Goal: Task Accomplishment & Management: Complete application form

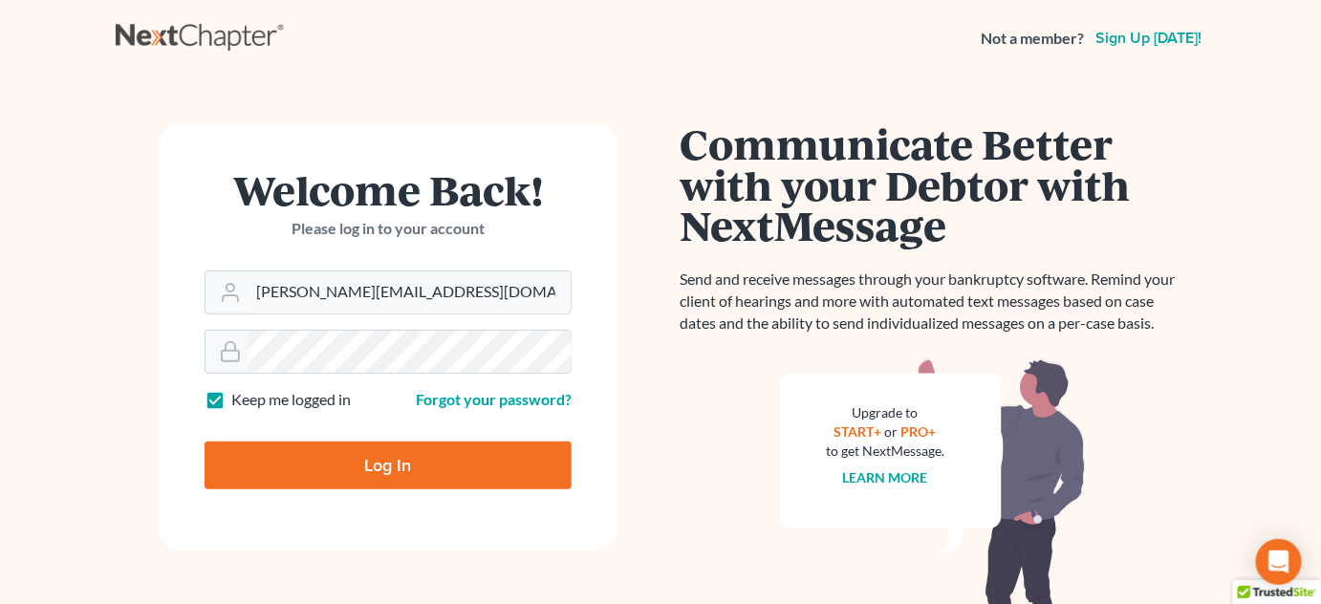
click at [427, 461] on input "Log In" at bounding box center [388, 466] width 367 height 48
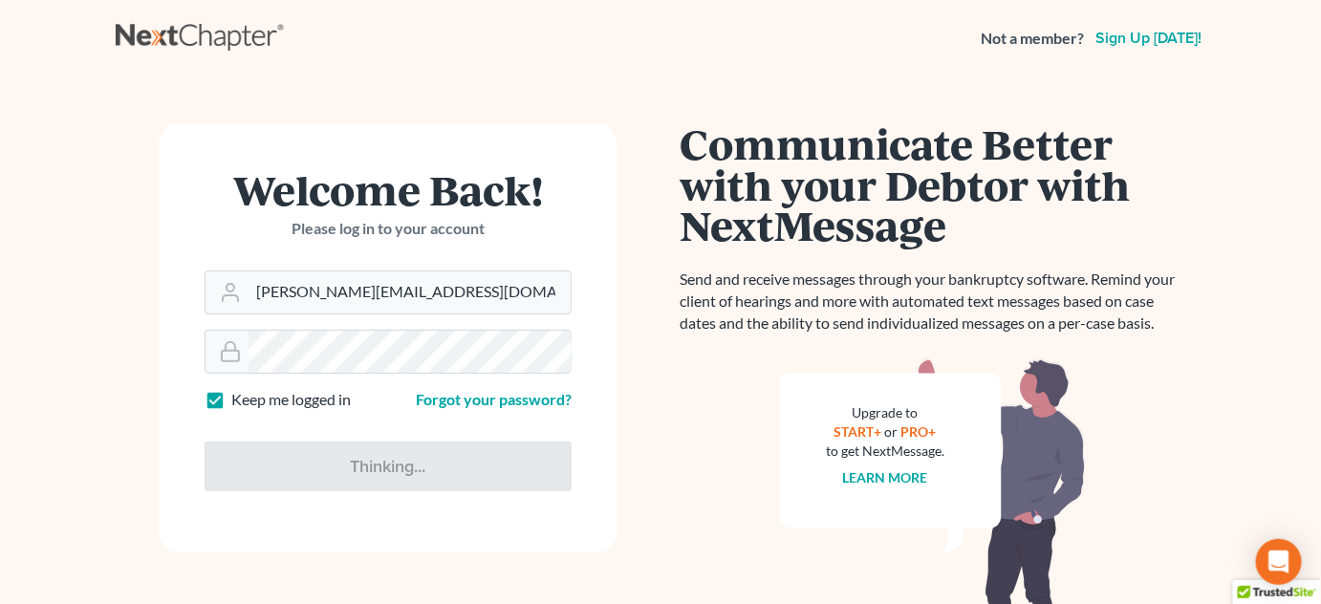
type input "Thinking..."
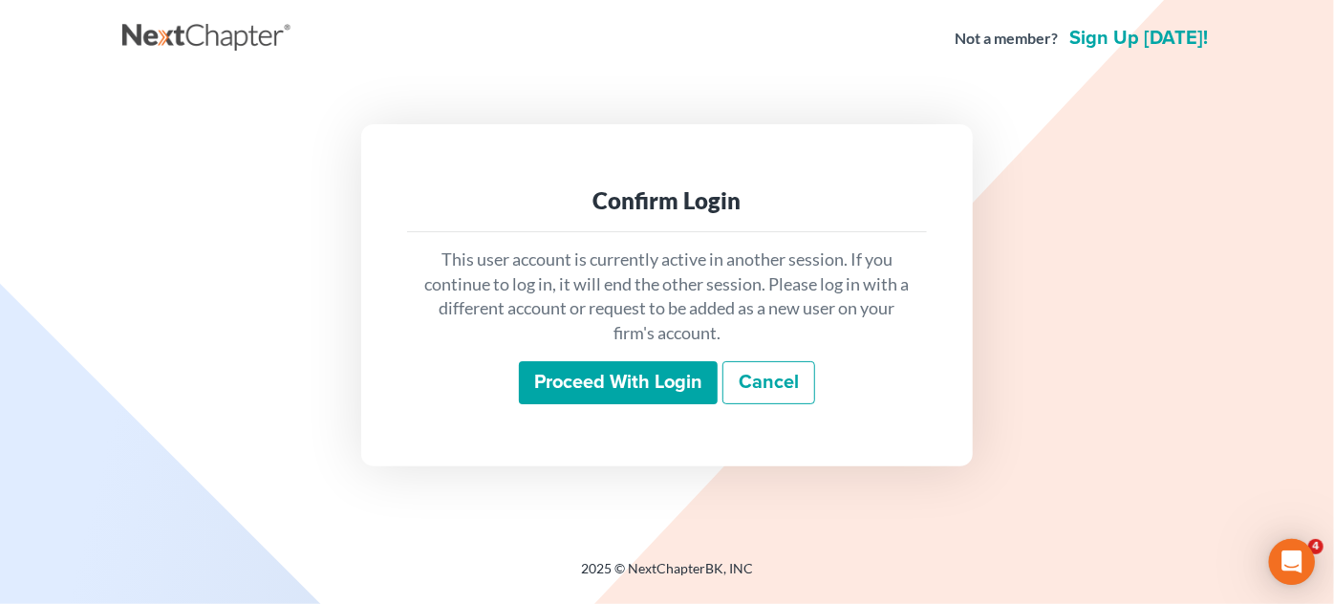
click at [578, 373] on input "Proceed with login" at bounding box center [618, 383] width 199 height 44
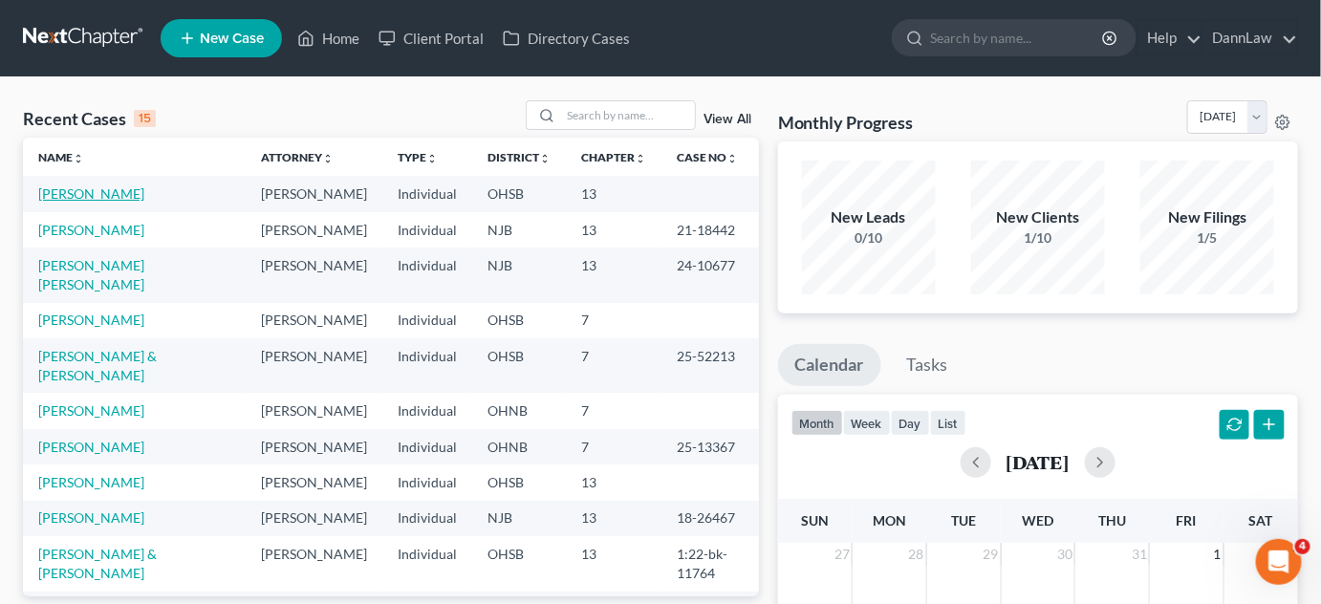
click at [100, 195] on link "[PERSON_NAME]" at bounding box center [91, 193] width 106 height 16
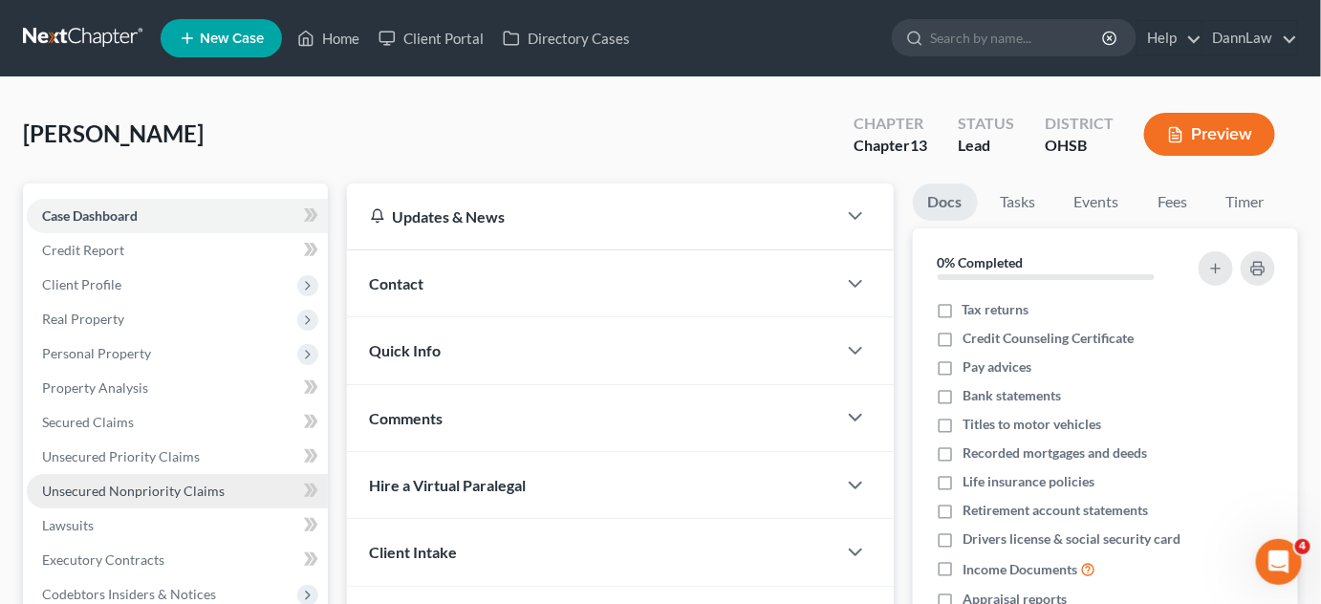
click at [141, 496] on span "Unsecured Nonpriority Claims" at bounding box center [133, 491] width 183 height 16
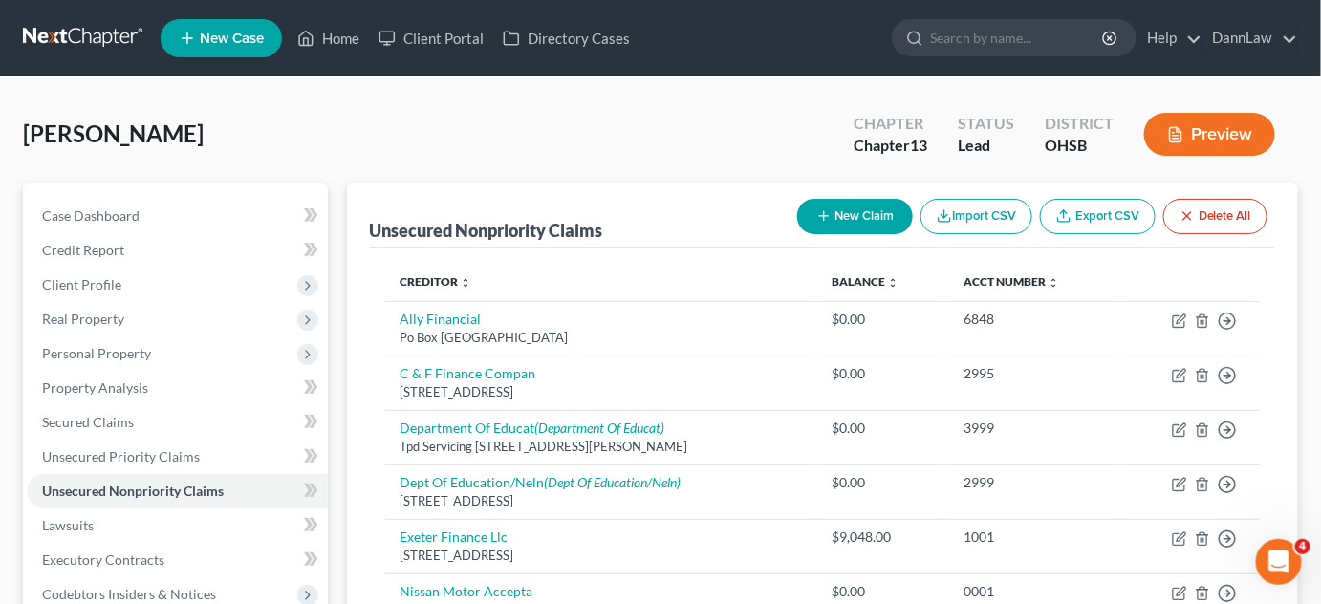
click at [1225, 126] on button "Preview" at bounding box center [1209, 134] width 131 height 43
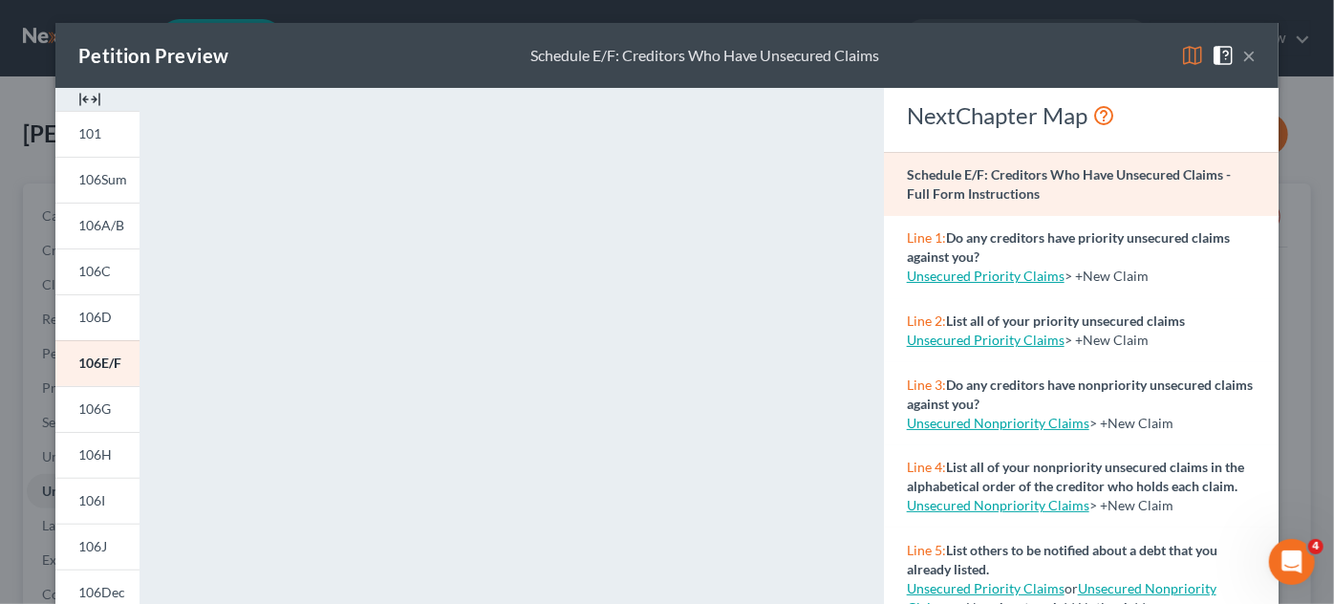
click at [1244, 58] on button "×" at bounding box center [1249, 55] width 13 height 23
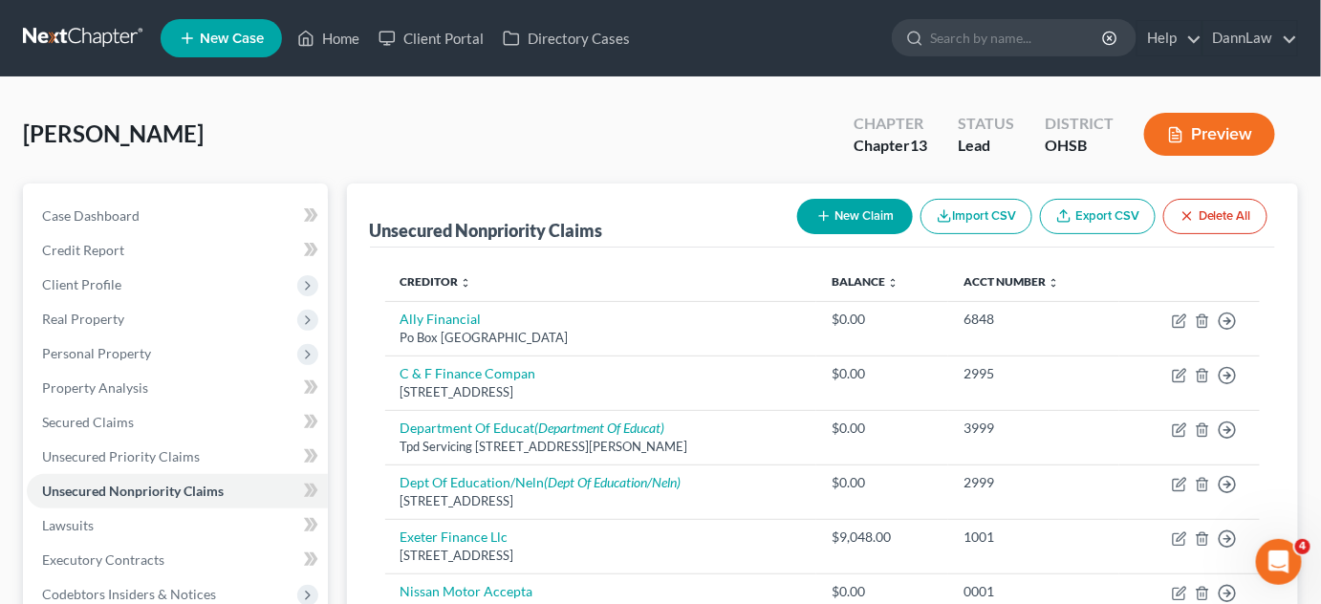
click at [871, 210] on button "New Claim" at bounding box center [855, 216] width 116 height 35
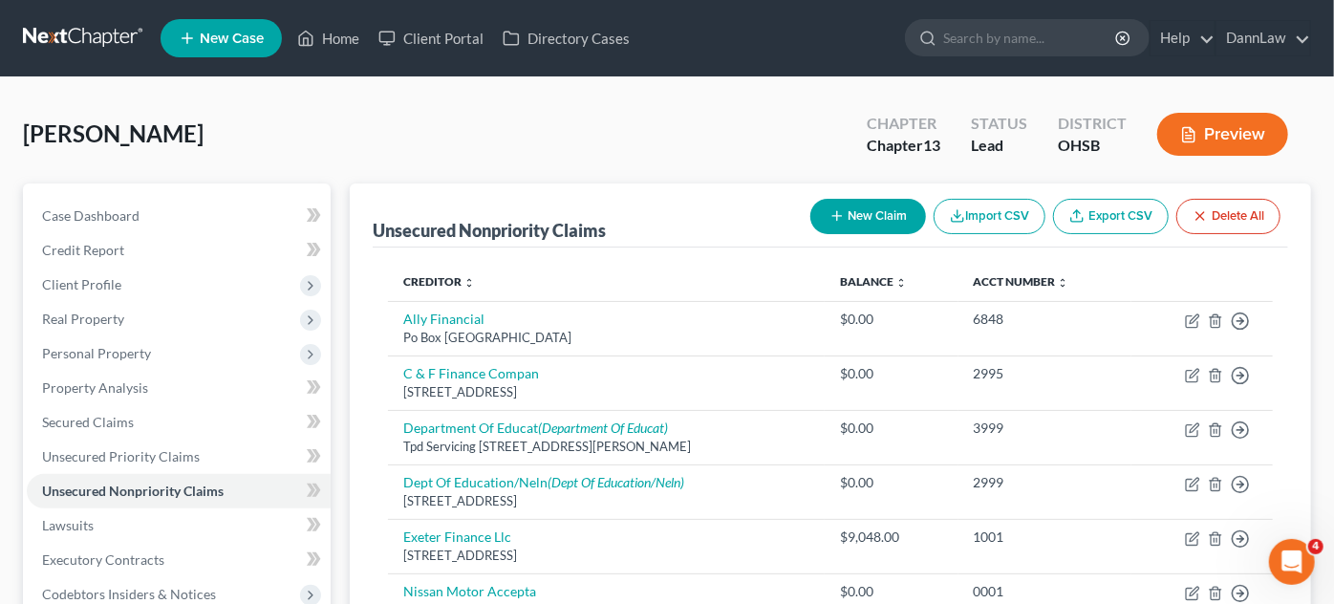
select select "0"
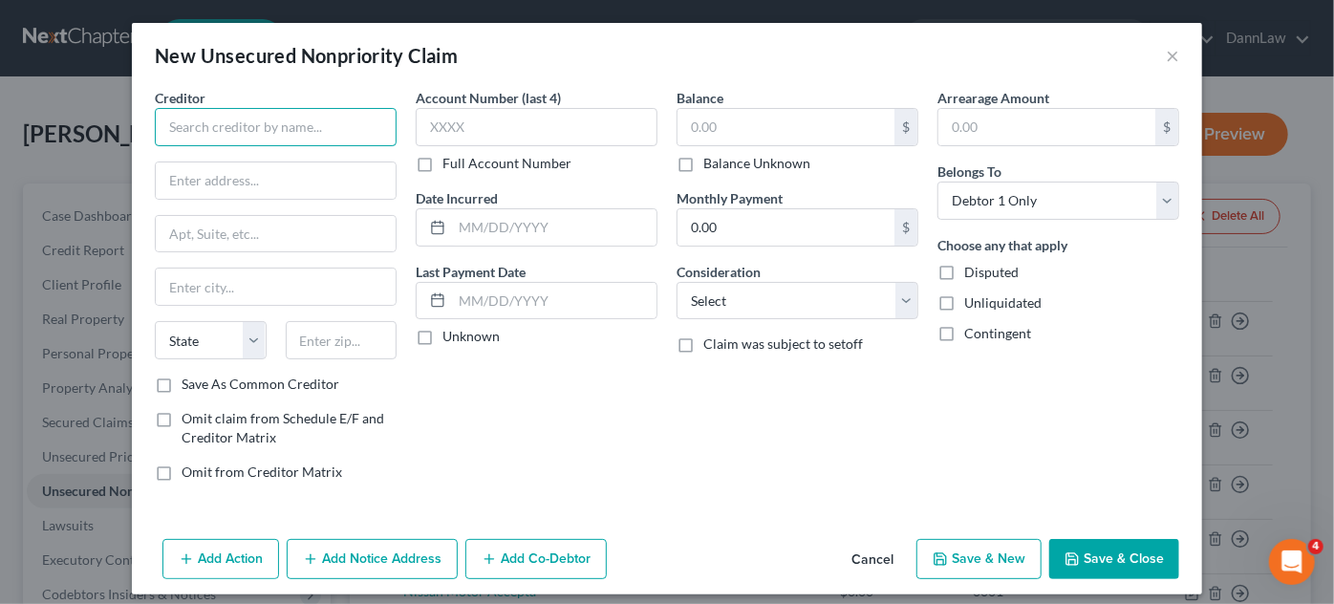
click at [331, 123] on input "text" at bounding box center [276, 127] width 242 height 38
type input "Charter Communications"
type input "c/o TrueAccord Corp."
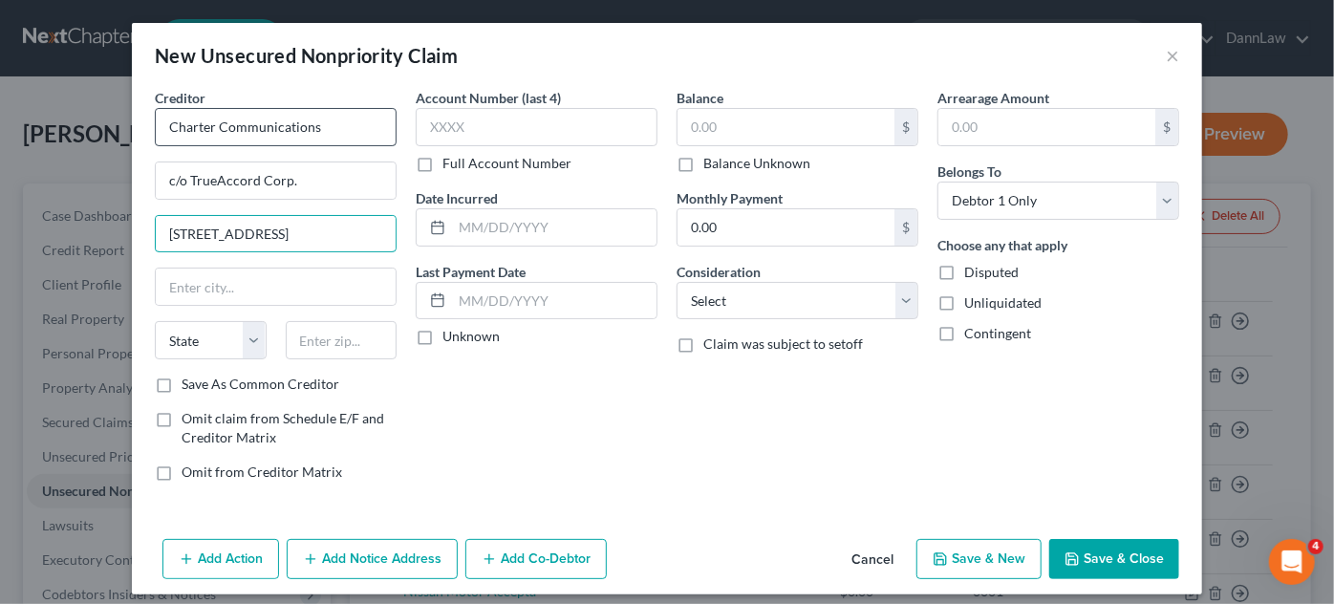
type input "[STREET_ADDRESS]"
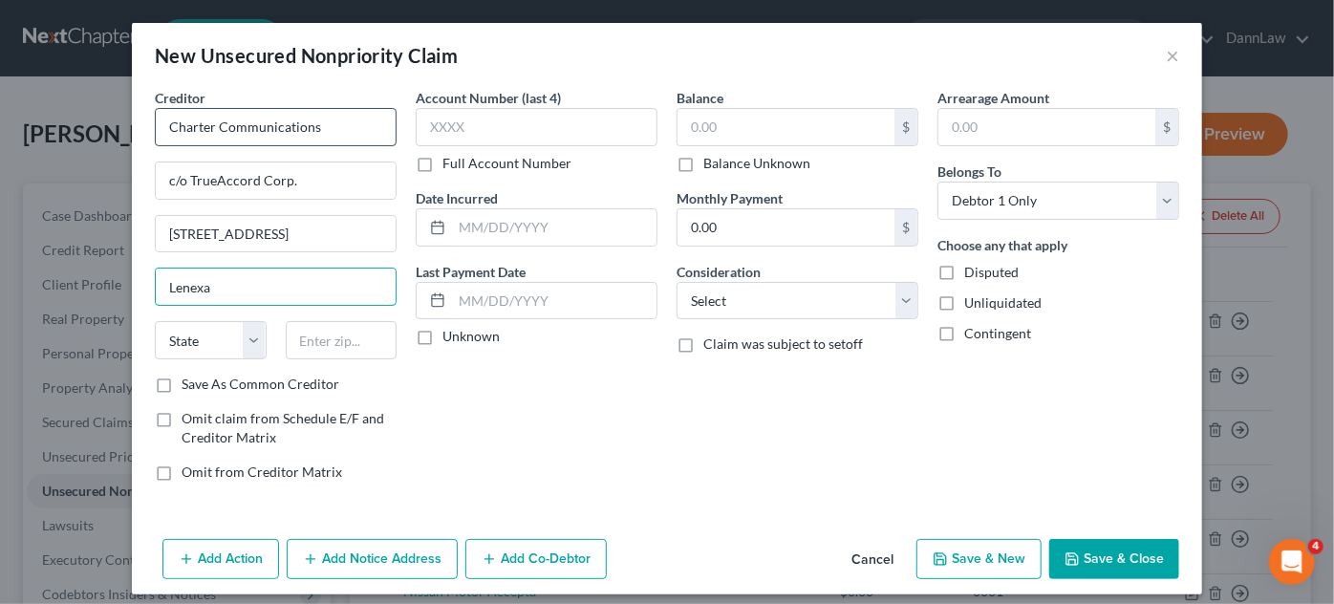
type input "Lenexa"
select select "17"
type input "66219"
type input "Shawnee Mission"
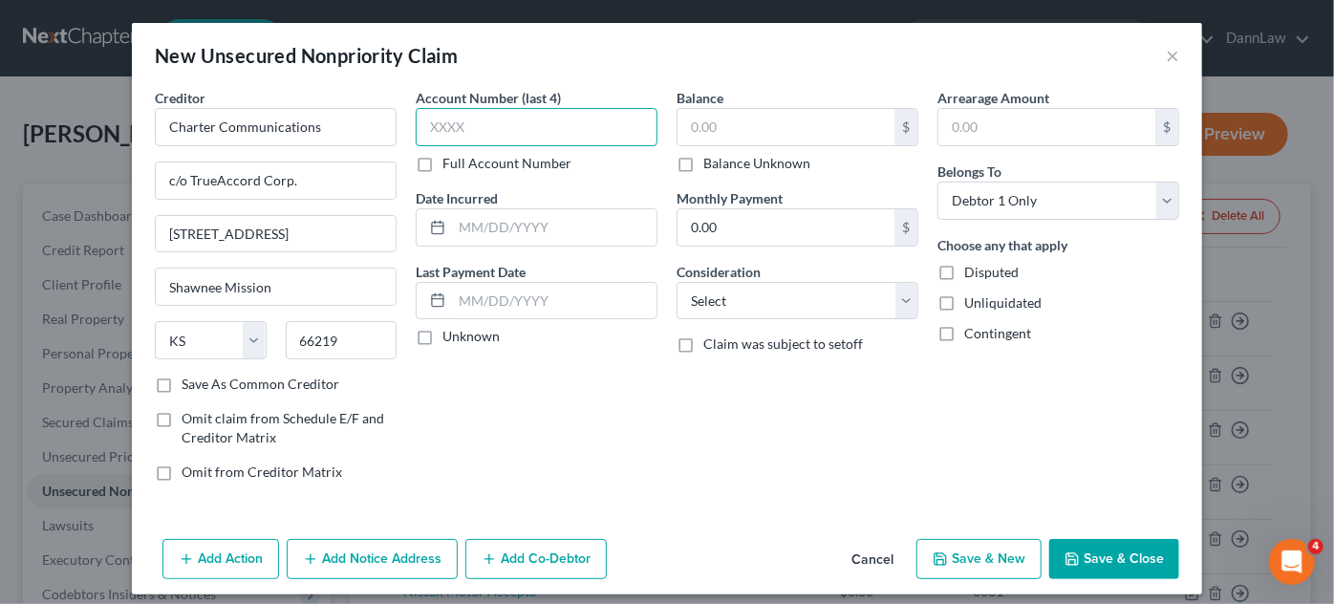
click at [542, 126] on input "text" at bounding box center [537, 127] width 242 height 38
type input "0694"
click at [532, 234] on input "text" at bounding box center [554, 227] width 205 height 36
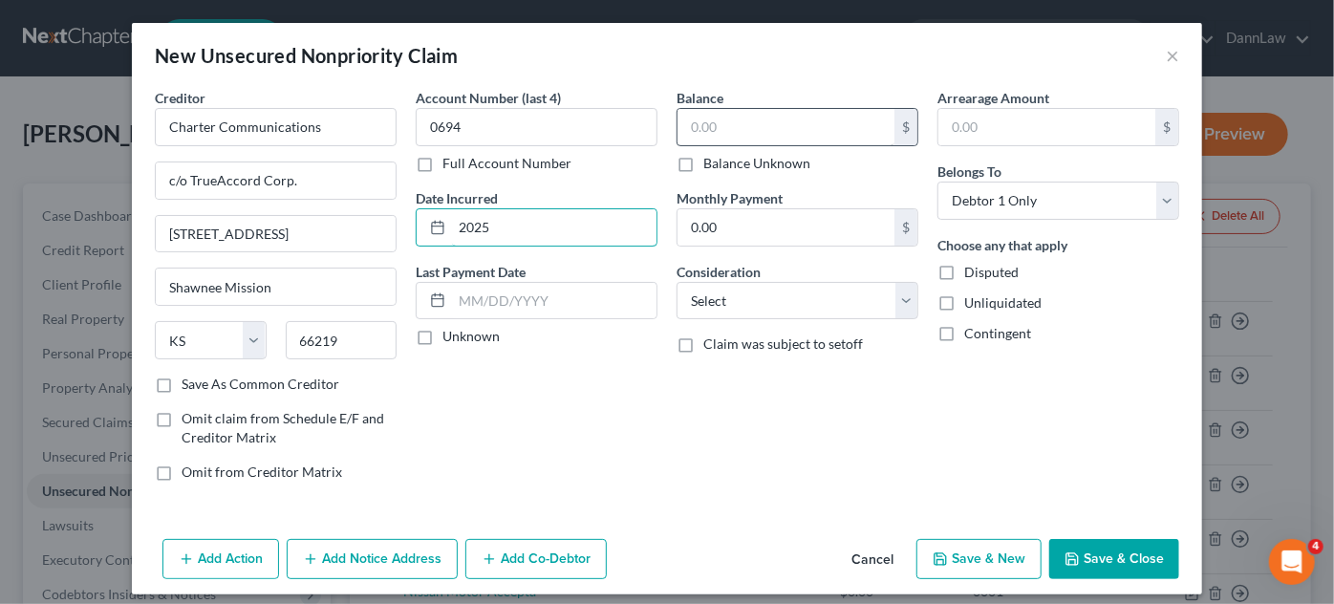
type input "2025"
click at [781, 131] on input "text" at bounding box center [786, 127] width 217 height 36
type input "474.26"
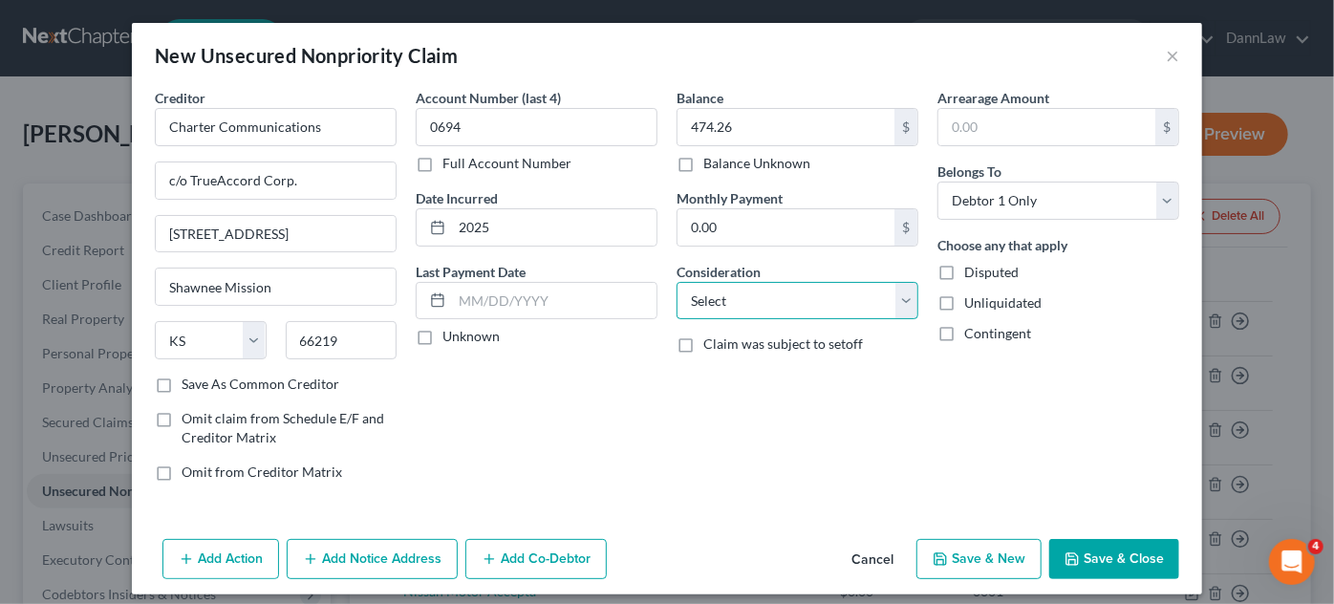
click at [792, 291] on select "Select Cable / Satellite Services Collection Agency Credit Card Debt Debt Couns…" at bounding box center [798, 301] width 242 height 38
select select "1"
click at [677, 282] on select "Select Cable / Satellite Services Collection Agency Credit Card Debt Debt Couns…" at bounding box center [798, 301] width 242 height 38
click at [1134, 560] on button "Save & Close" at bounding box center [1114, 559] width 130 height 40
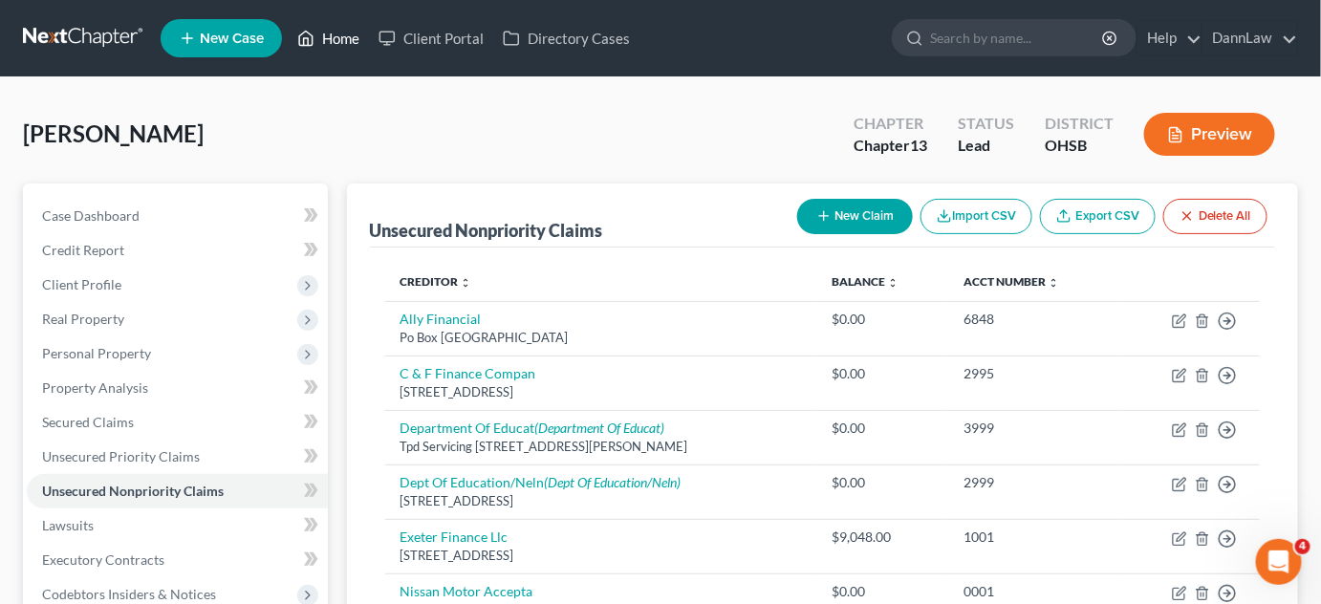
click at [322, 35] on link "Home" at bounding box center [328, 38] width 81 height 34
